Goal: Find specific page/section

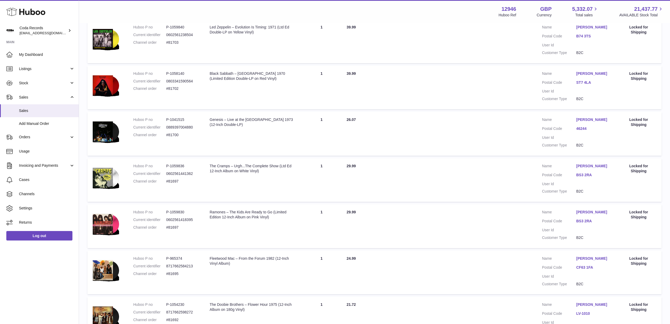
scroll to position [251, 0]
click at [39, 55] on span "My Dashboard" at bounding box center [47, 54] width 56 height 5
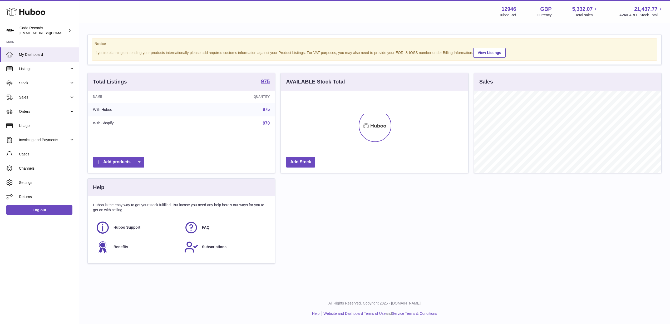
scroll to position [82, 187]
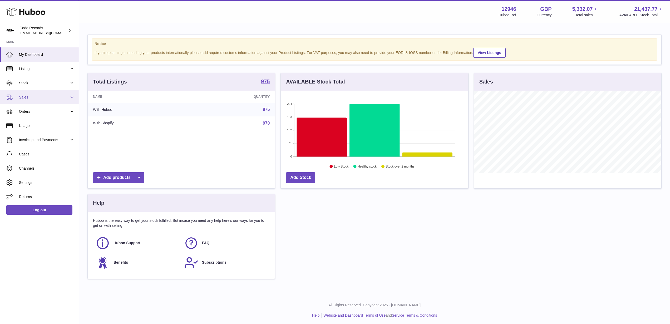
click at [43, 96] on span "Sales" at bounding box center [44, 97] width 50 height 5
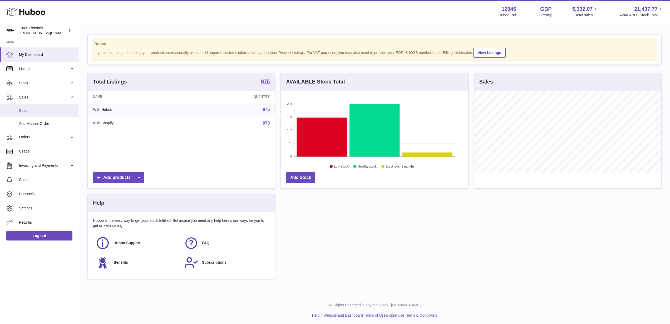
click at [47, 111] on span "Sales" at bounding box center [47, 110] width 56 height 5
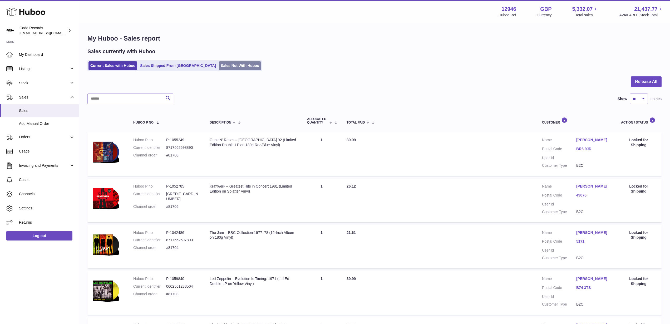
click at [219, 64] on link "Sales Not With Huboo" at bounding box center [240, 65] width 42 height 9
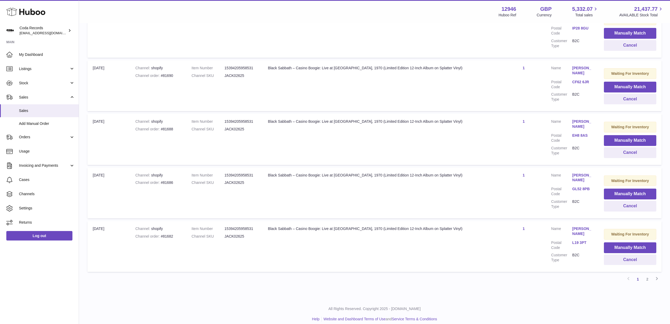
scroll to position [405, 0]
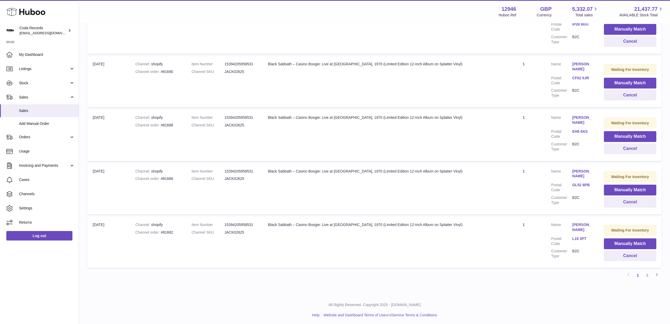
drag, startPoint x: 647, startPoint y: 276, endPoint x: 550, endPoint y: 244, distance: 101.3
click at [647, 276] on link "2" at bounding box center [646, 274] width 9 height 9
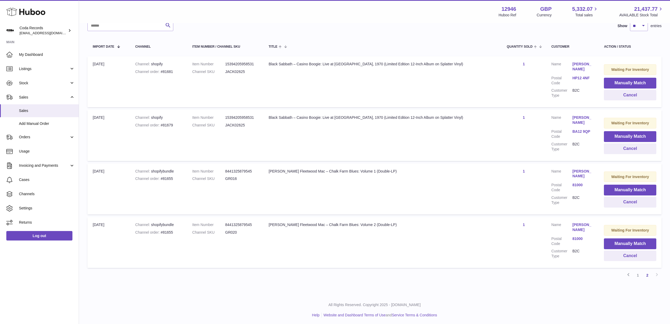
scroll to position [83, 0]
